Goal: Check status: Check status

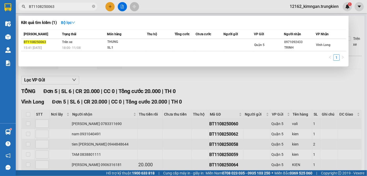
drag, startPoint x: 57, startPoint y: 8, endPoint x: 23, endPoint y: 8, distance: 33.7
click at [23, 8] on div "BT1108250063" at bounding box center [51, 7] width 103 height 8
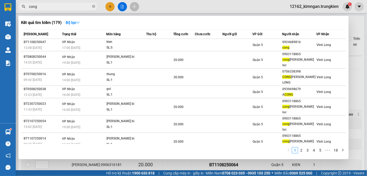
drag, startPoint x: 46, startPoint y: 10, endPoint x: 20, endPoint y: 7, distance: 26.3
click at [20, 7] on span "cong" at bounding box center [57, 7] width 79 height 8
drag, startPoint x: 41, startPoint y: 8, endPoint x: 24, endPoint y: 6, distance: 16.7
click at [24, 6] on div "cong" at bounding box center [51, 7] width 103 height 8
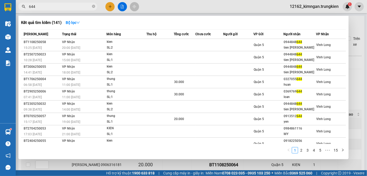
type input "644"
click at [123, 7] on div at bounding box center [183, 88] width 367 height 176
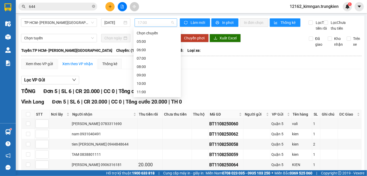
click at [142, 23] on span "17:00" at bounding box center [156, 23] width 36 height 8
click at [143, 131] on div "16:00" at bounding box center [157, 134] width 41 height 6
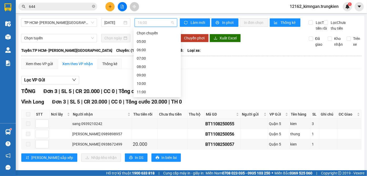
click at [146, 26] on span "16:00" at bounding box center [156, 23] width 36 height 8
click at [143, 140] on div "17:00" at bounding box center [157, 143] width 41 height 6
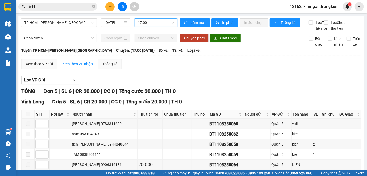
scroll to position [24, 0]
